Goal: Manage account settings

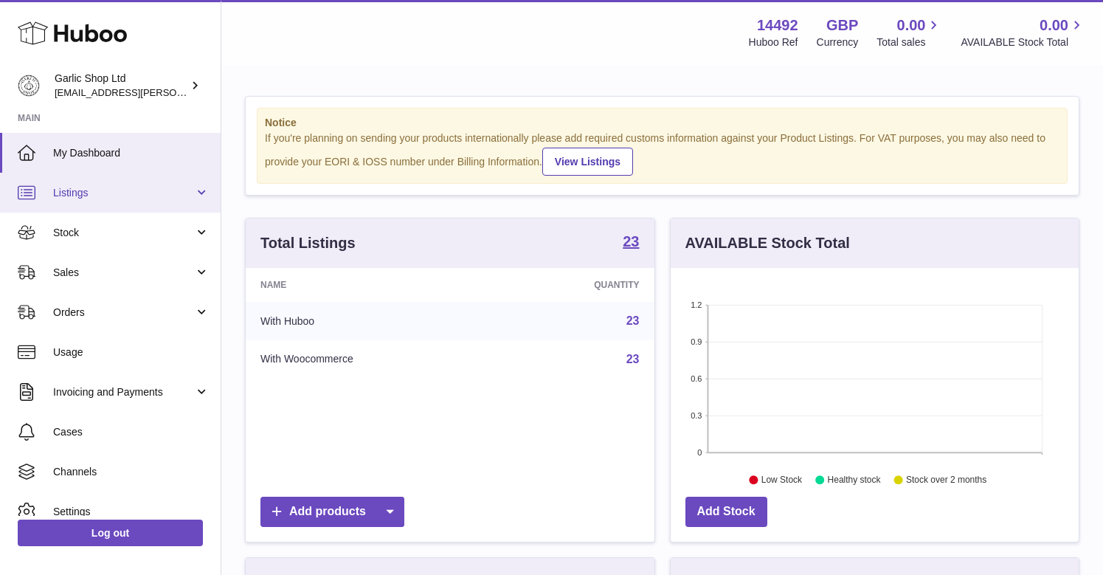
click at [137, 198] on link "Listings" at bounding box center [110, 193] width 221 height 40
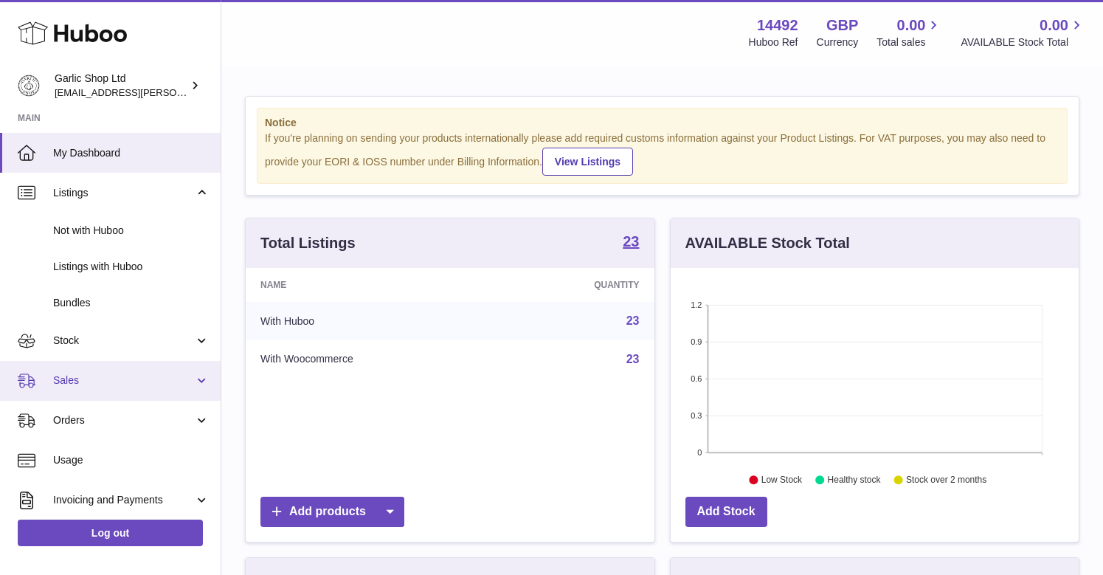
click at [142, 381] on span "Sales" at bounding box center [123, 380] width 141 height 14
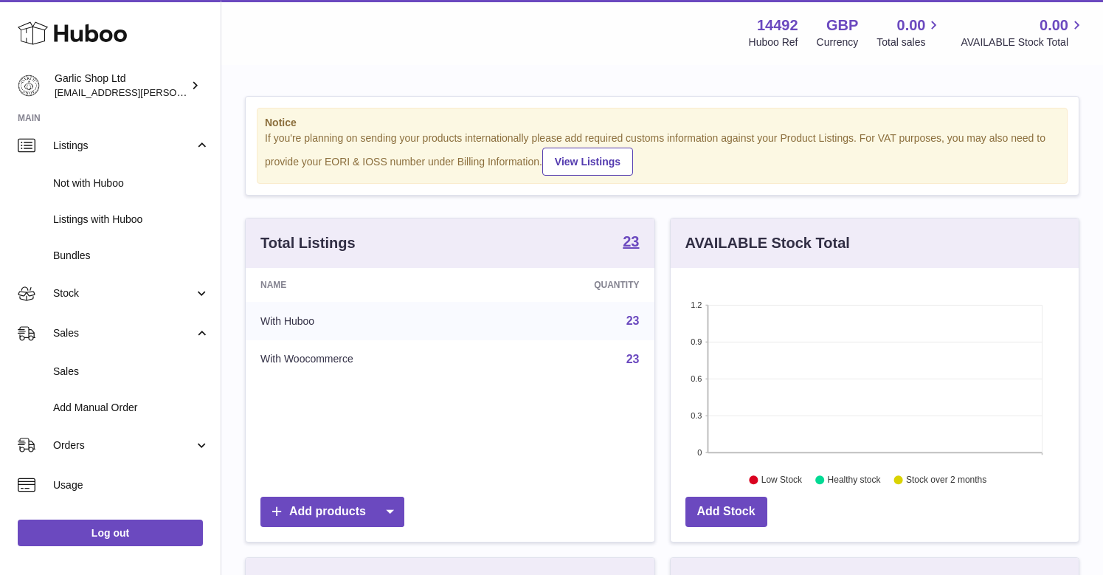
scroll to position [48, 0]
click at [596, 154] on link "View Listings" at bounding box center [587, 162] width 91 height 28
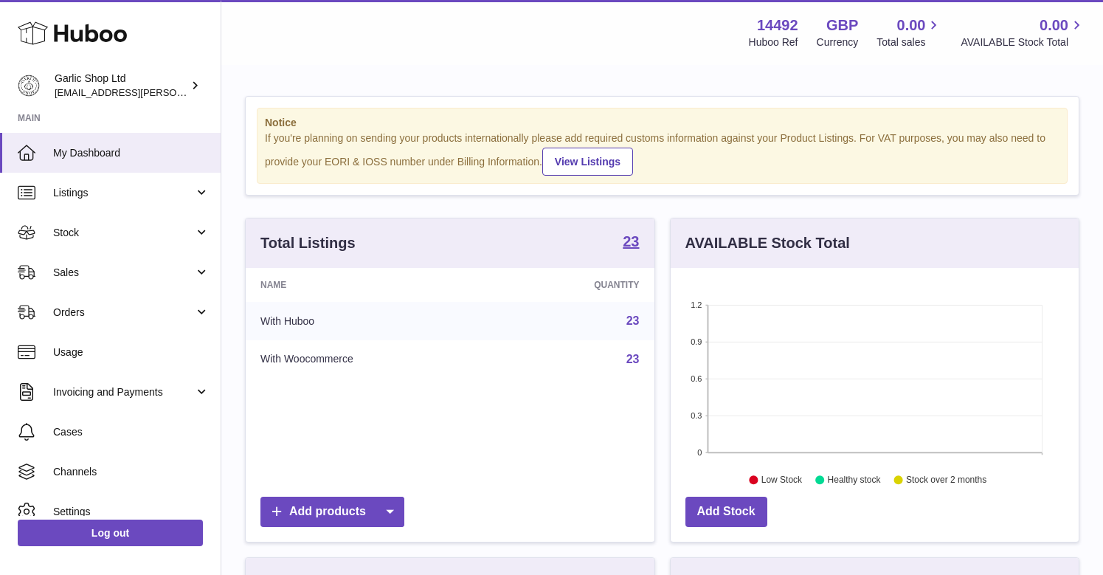
scroll to position [230, 408]
click at [589, 158] on link "View Listings" at bounding box center [587, 162] width 91 height 28
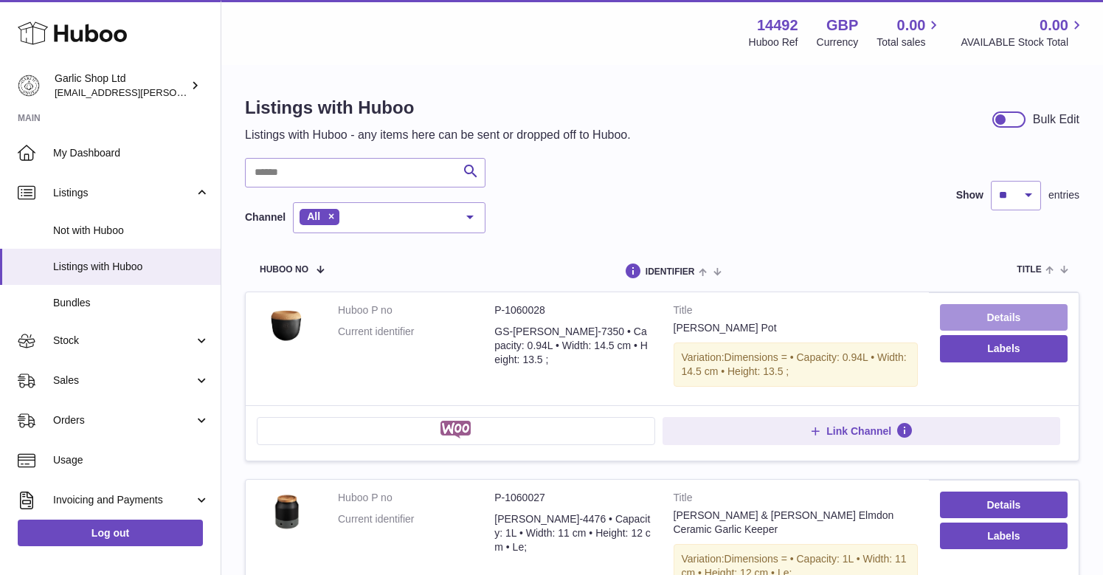
click at [1014, 314] on link "Details" at bounding box center [1004, 317] width 128 height 27
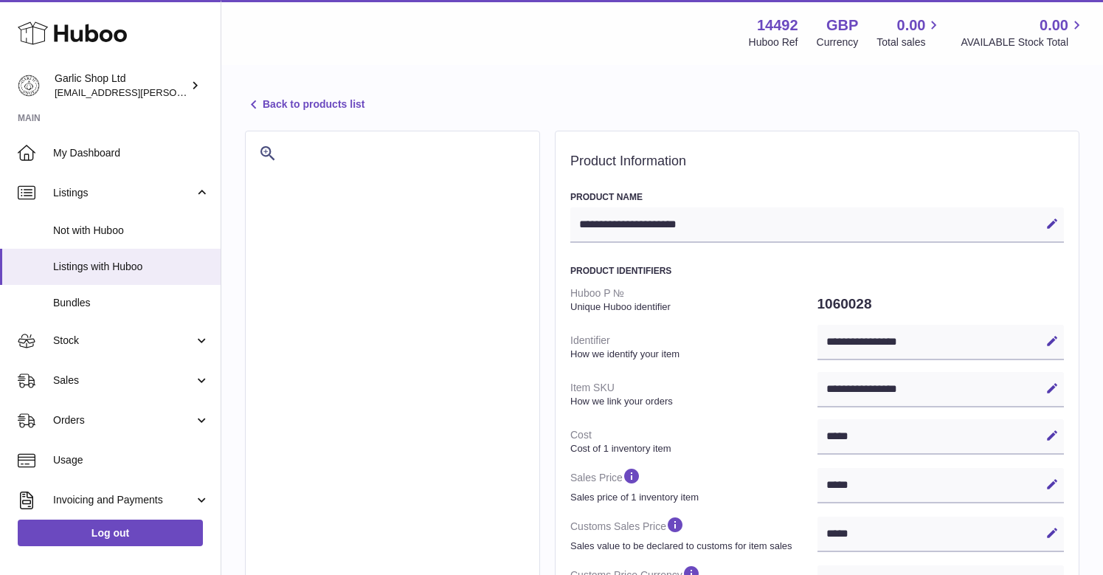
select select "***"
select select "****"
click at [94, 146] on span "My Dashboard" at bounding box center [131, 153] width 156 height 14
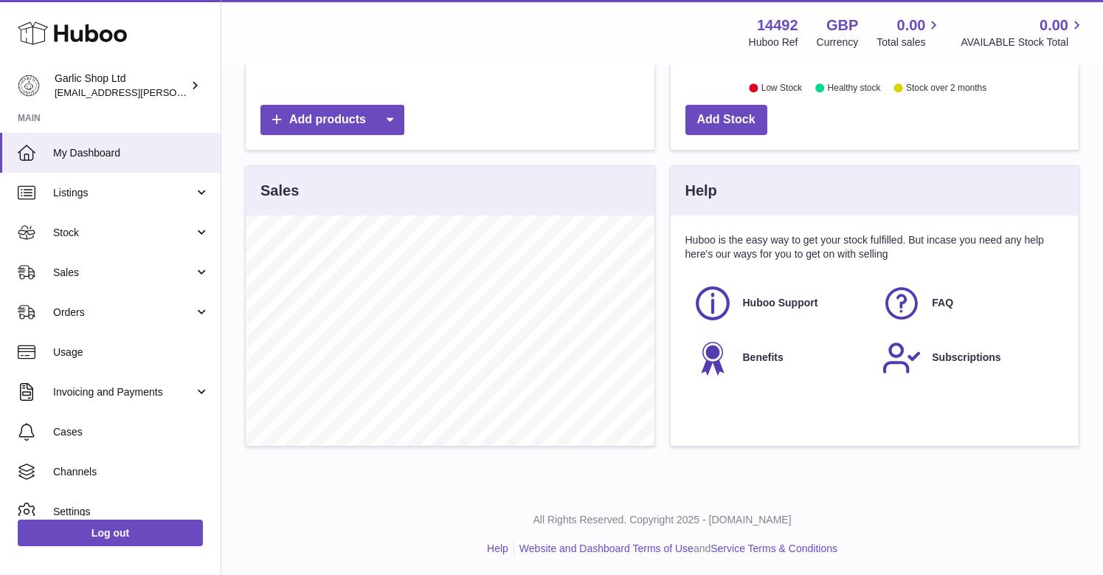
scroll to position [391, 0]
click at [130, 266] on span "Sales" at bounding box center [123, 273] width 141 height 14
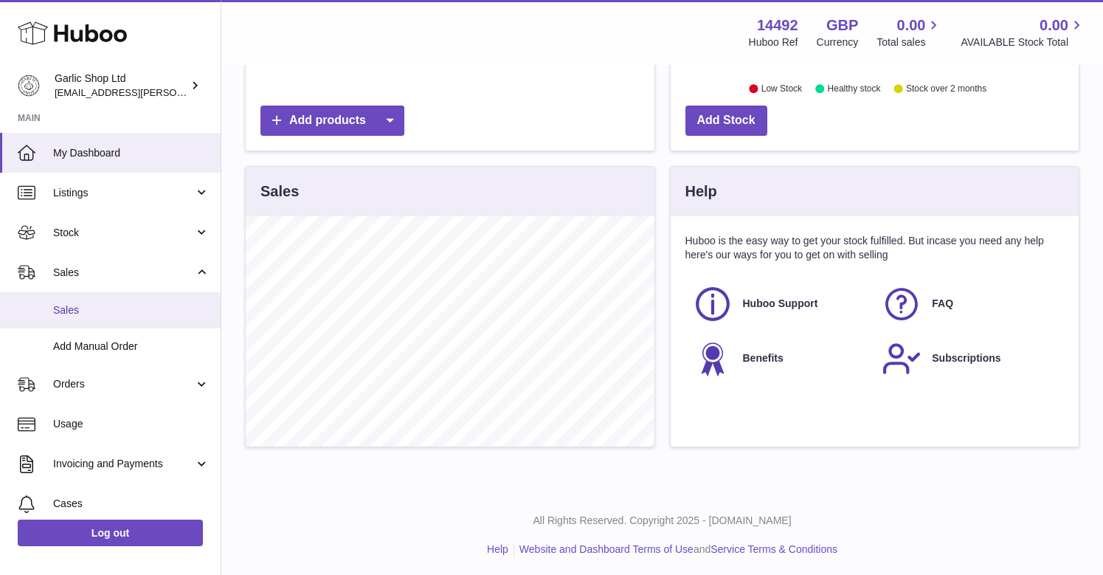
click at [151, 303] on span "Sales" at bounding box center [131, 310] width 156 height 14
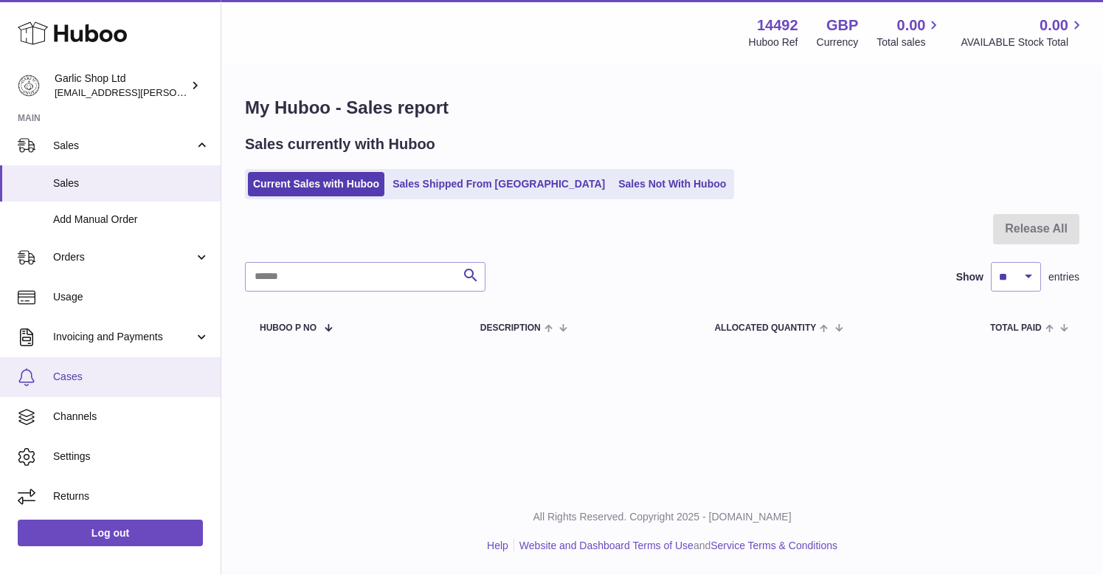
scroll to position [126, 0]
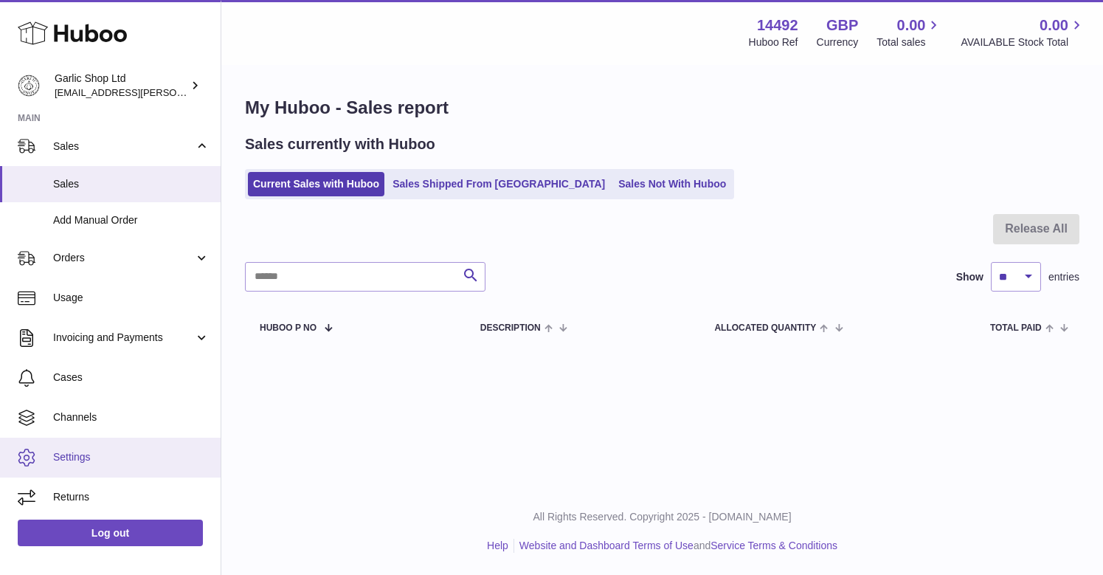
click at [89, 447] on link "Settings" at bounding box center [110, 457] width 221 height 40
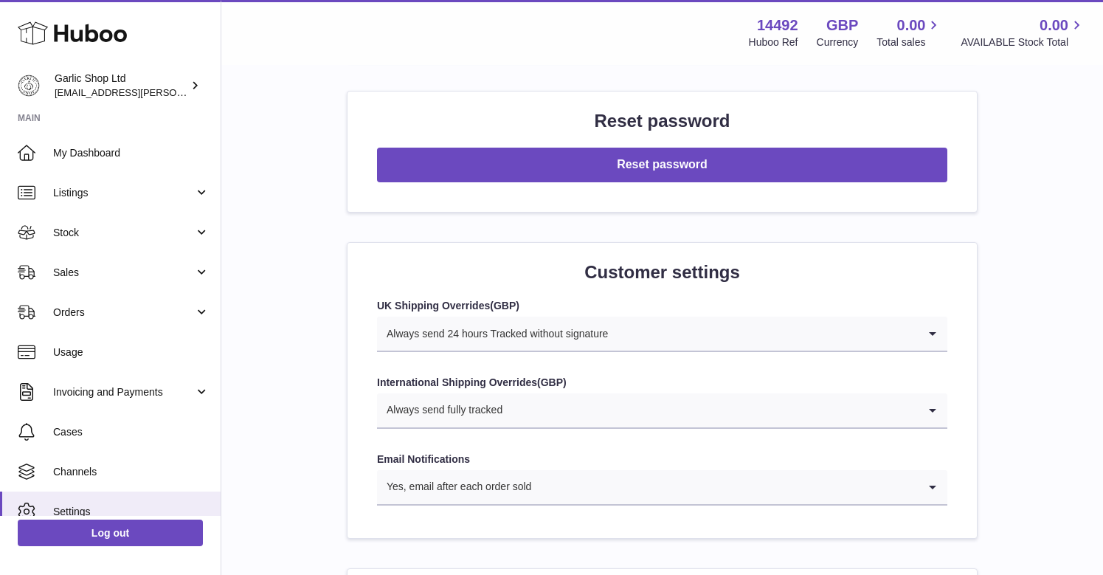
scroll to position [1312, 0]
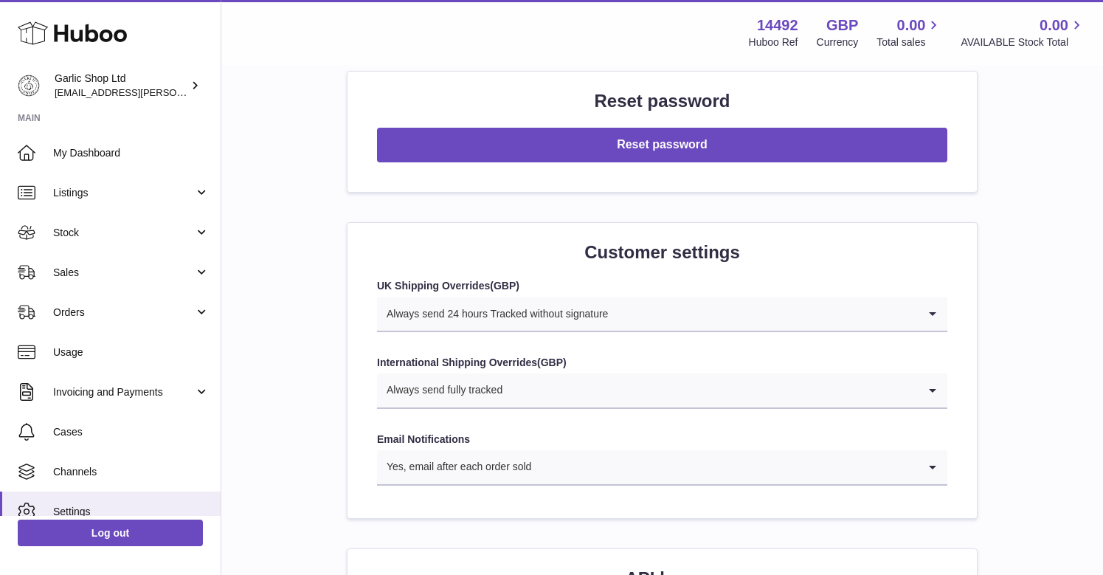
click at [494, 374] on div "Always send fully tracked" at bounding box center [647, 390] width 541 height 34
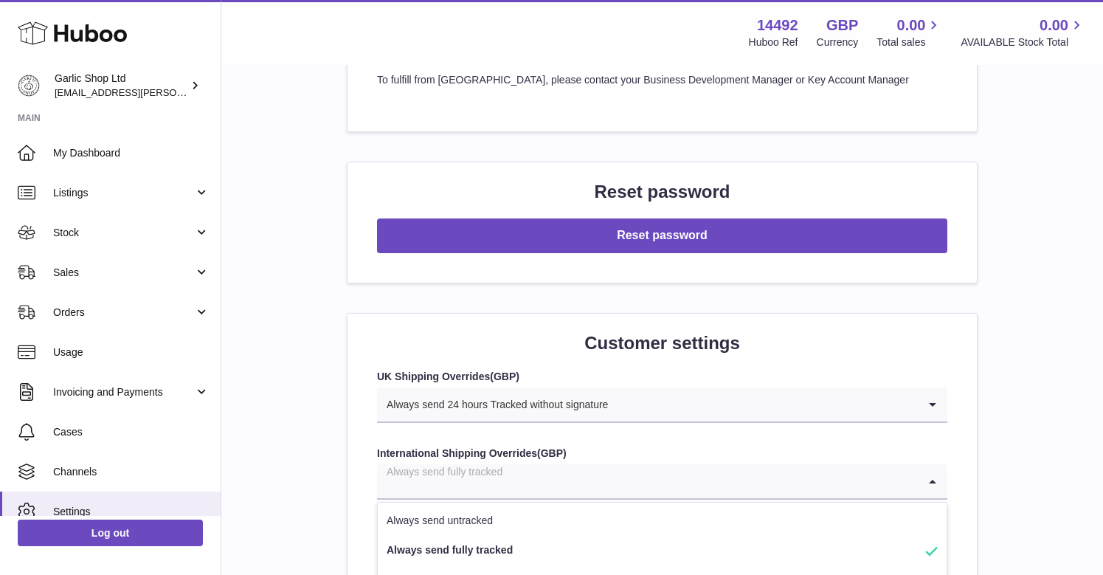
scroll to position [1352, 0]
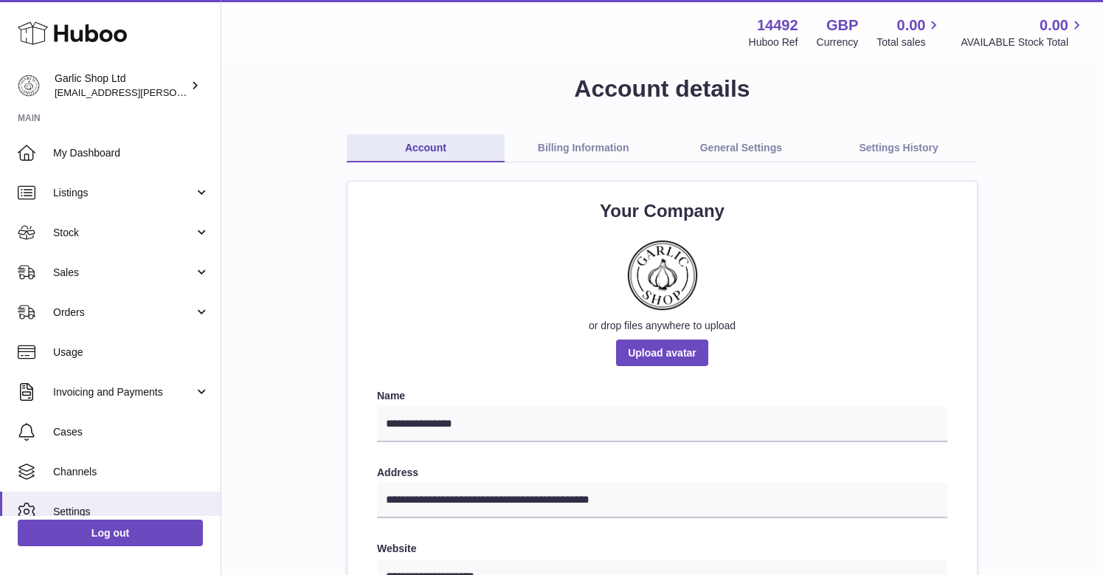
scroll to position [22, 0]
click at [548, 145] on link "Billing Information" at bounding box center [584, 149] width 158 height 28
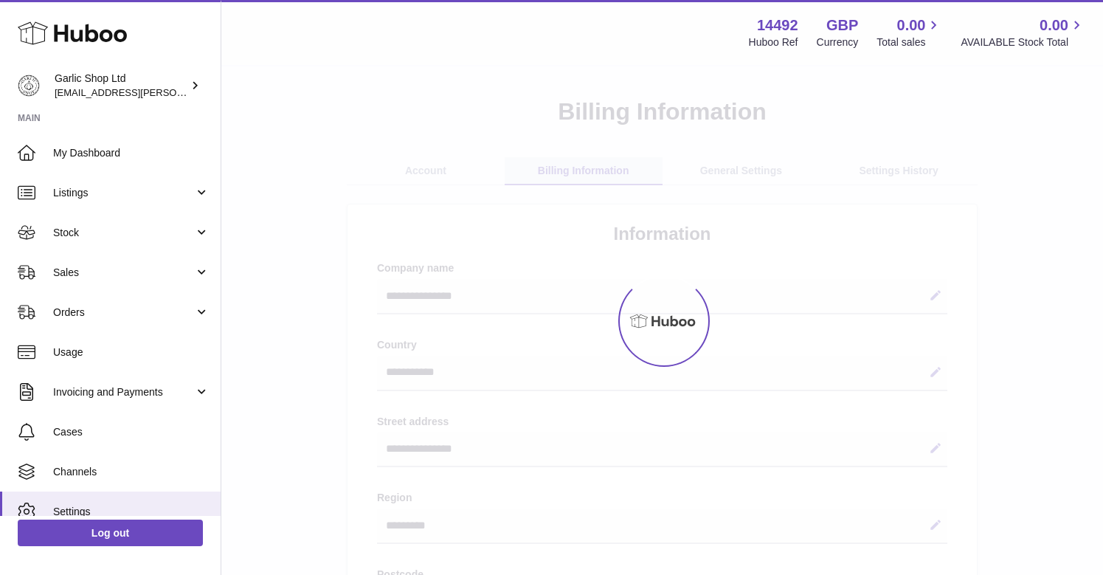
select select "**"
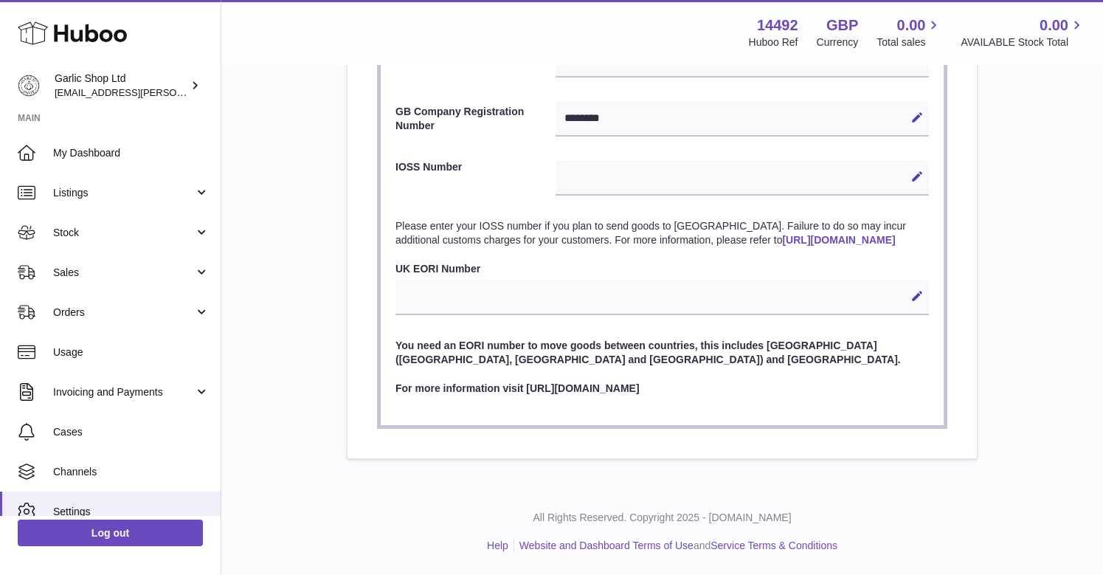
scroll to position [739, 0]
